Goal: Information Seeking & Learning: Understand process/instructions

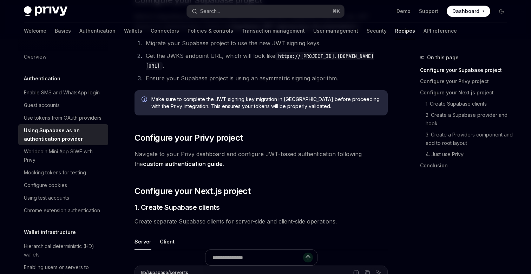
scroll to position [122, 0]
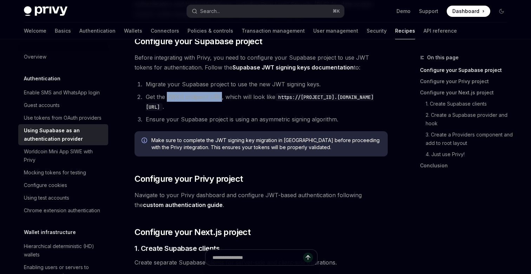
drag, startPoint x: 168, startPoint y: 96, endPoint x: 219, endPoint y: 95, distance: 51.7
click at [219, 95] on li "Get the JWKS endpoint URL, which will look like https://[PROJECT_ID].[DOMAIN_NA…" at bounding box center [266, 102] width 244 height 20
copy li "JWKS endpoint URL"
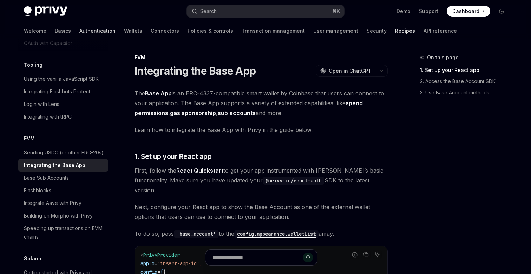
click at [79, 29] on link "Authentication" at bounding box center [97, 30] width 36 height 17
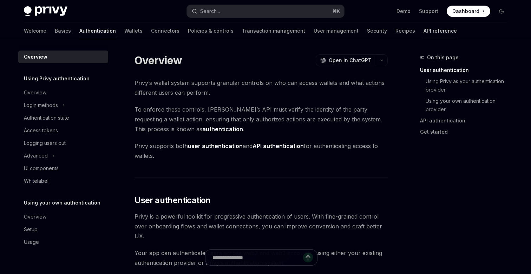
click at [424, 32] on link "API reference" at bounding box center [440, 30] width 33 height 17
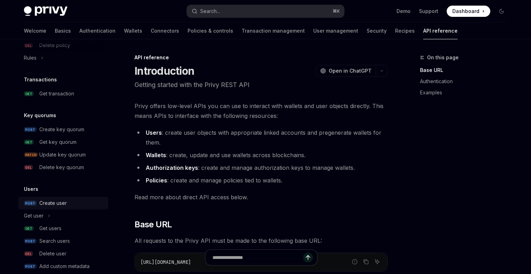
scroll to position [458, 0]
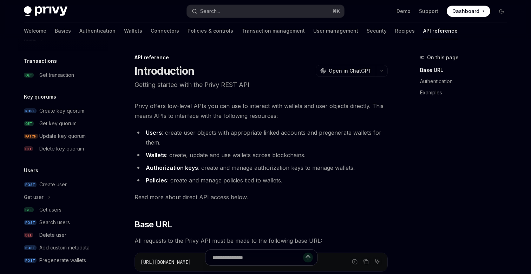
click at [54, 177] on div "Users POST Create user Get user GET Get users POST Search users DEL Delete user…" at bounding box center [63, 217] width 90 height 101
click at [53, 184] on div "Create user" at bounding box center [52, 185] width 27 height 8
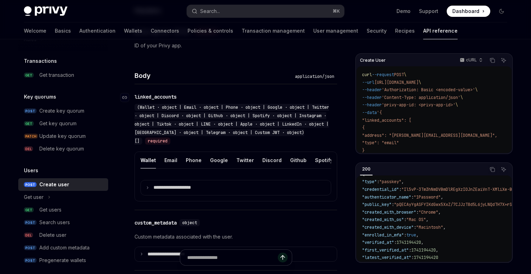
scroll to position [225, 0]
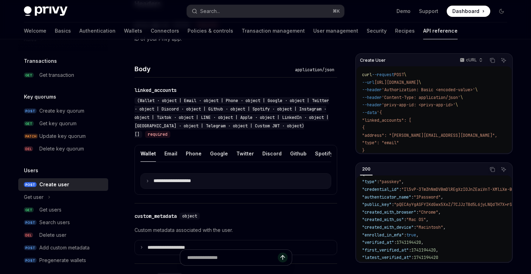
click at [148, 181] on icon at bounding box center [148, 182] width 4 height 4
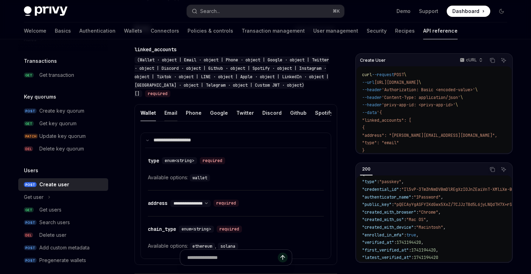
click at [169, 115] on div "Email" at bounding box center [170, 113] width 13 height 17
type textarea "*"
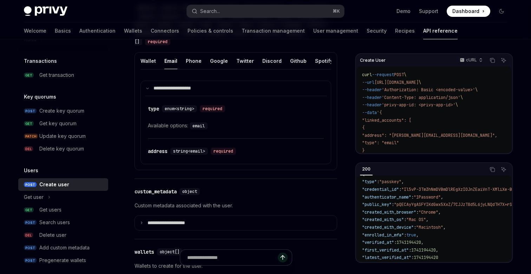
scroll to position [324, 0]
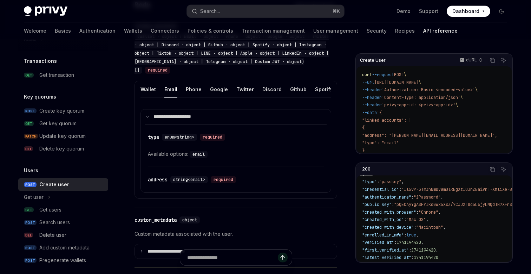
scroll to position [273, 0]
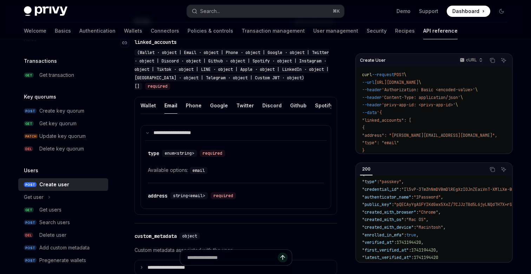
click at [298, 79] on span "(Wallet · object | Email · object | Phone · object | Google · object | Twitter …" at bounding box center [232, 69] width 195 height 39
click at [266, 75] on div "(Wallet · object | Email · object | Phone · object | Google · object | Twitter …" at bounding box center [232, 69] width 195 height 41
click at [140, 42] on div "linked_accounts" at bounding box center [156, 42] width 42 height 7
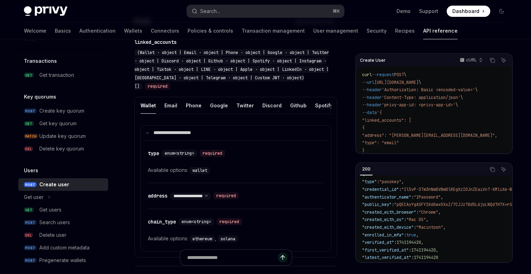
scroll to position [265, 0]
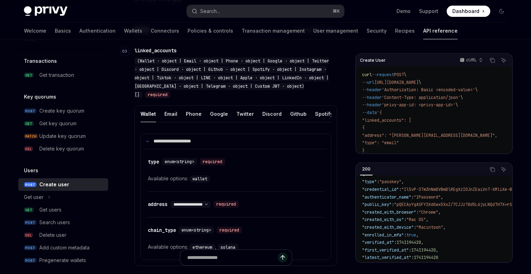
click at [144, 53] on div "linked_accounts" at bounding box center [156, 50] width 42 height 7
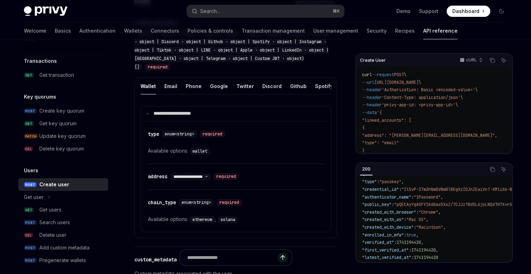
scroll to position [271, 0]
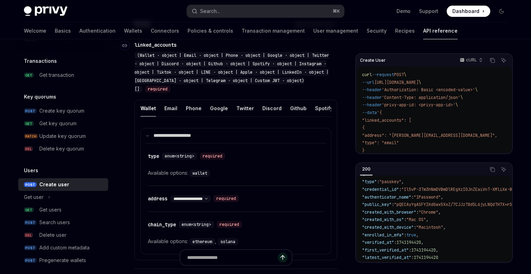
click at [302, 83] on span "(Wallet · object | Email · object | Phone · object | Google · object | Twitter …" at bounding box center [232, 72] width 195 height 39
drag, startPoint x: 259, startPoint y: 81, endPoint x: 307, endPoint y: 81, distance: 48.1
click at [307, 81] on span "(Wallet · object | Email · object | Phone · object | Google · object | Twitter …" at bounding box center [232, 72] width 195 height 39
copy span "Custom JWT · object"
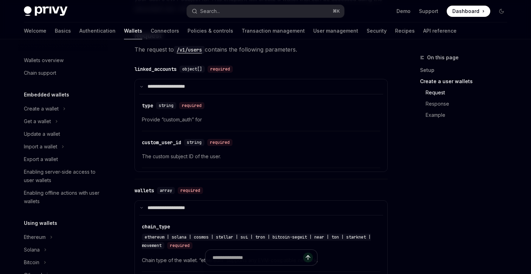
scroll to position [198, 0]
